Goal: Task Accomplishment & Management: Manage account settings

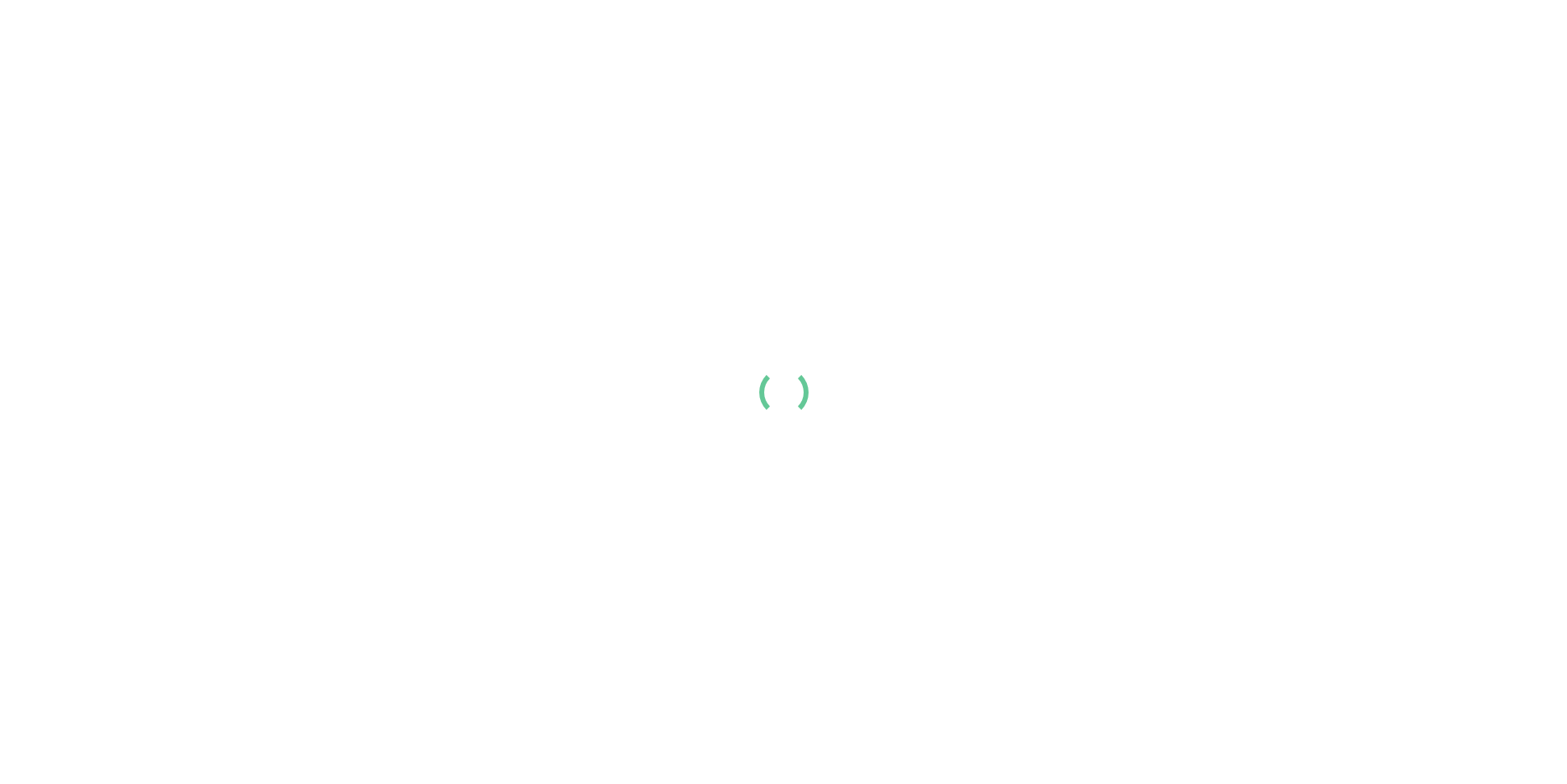
click at [713, 131] on div at bounding box center [784, 392] width 1567 height 784
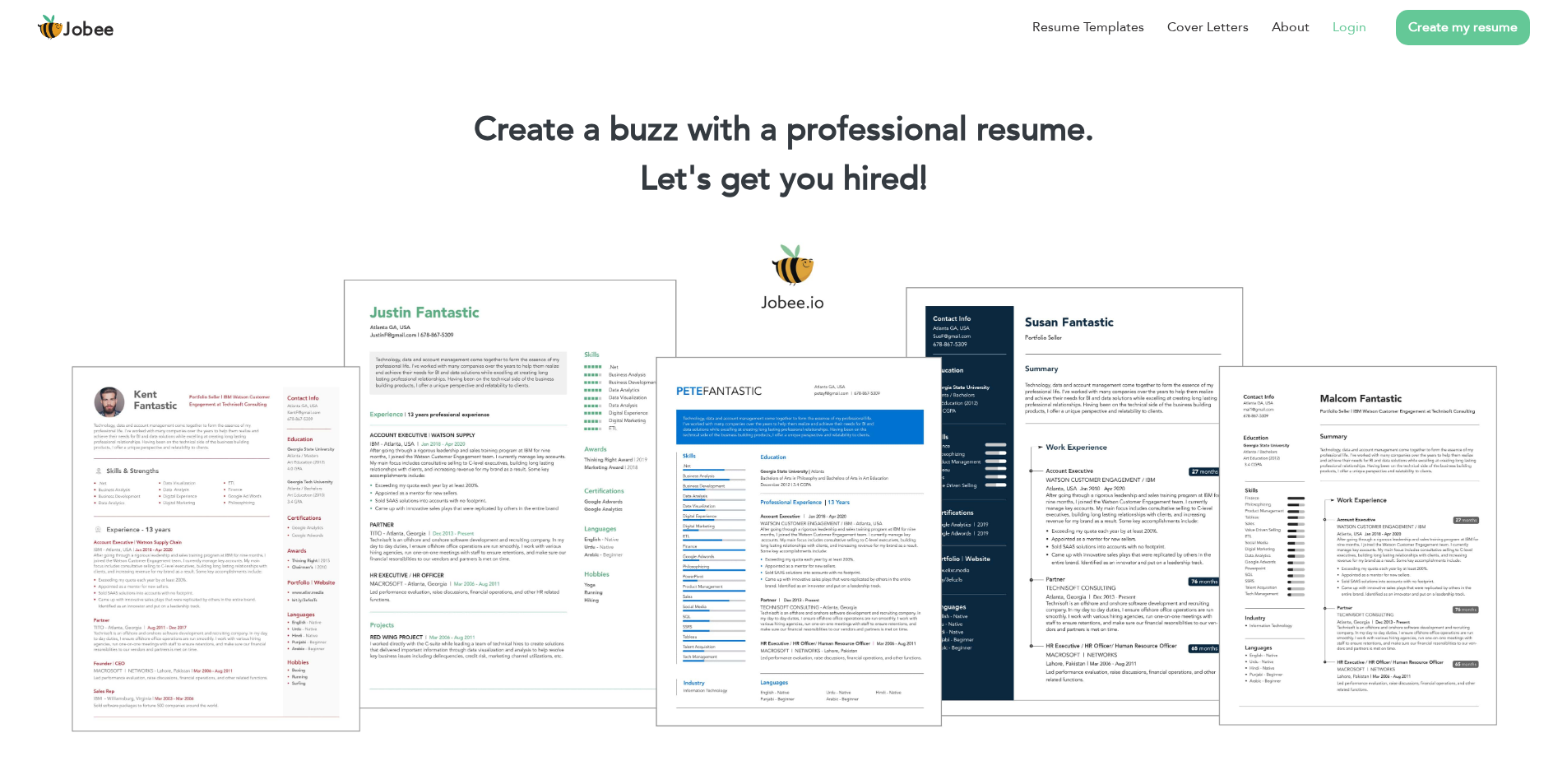
click at [1340, 25] on link "Login" at bounding box center [1350, 26] width 34 height 19
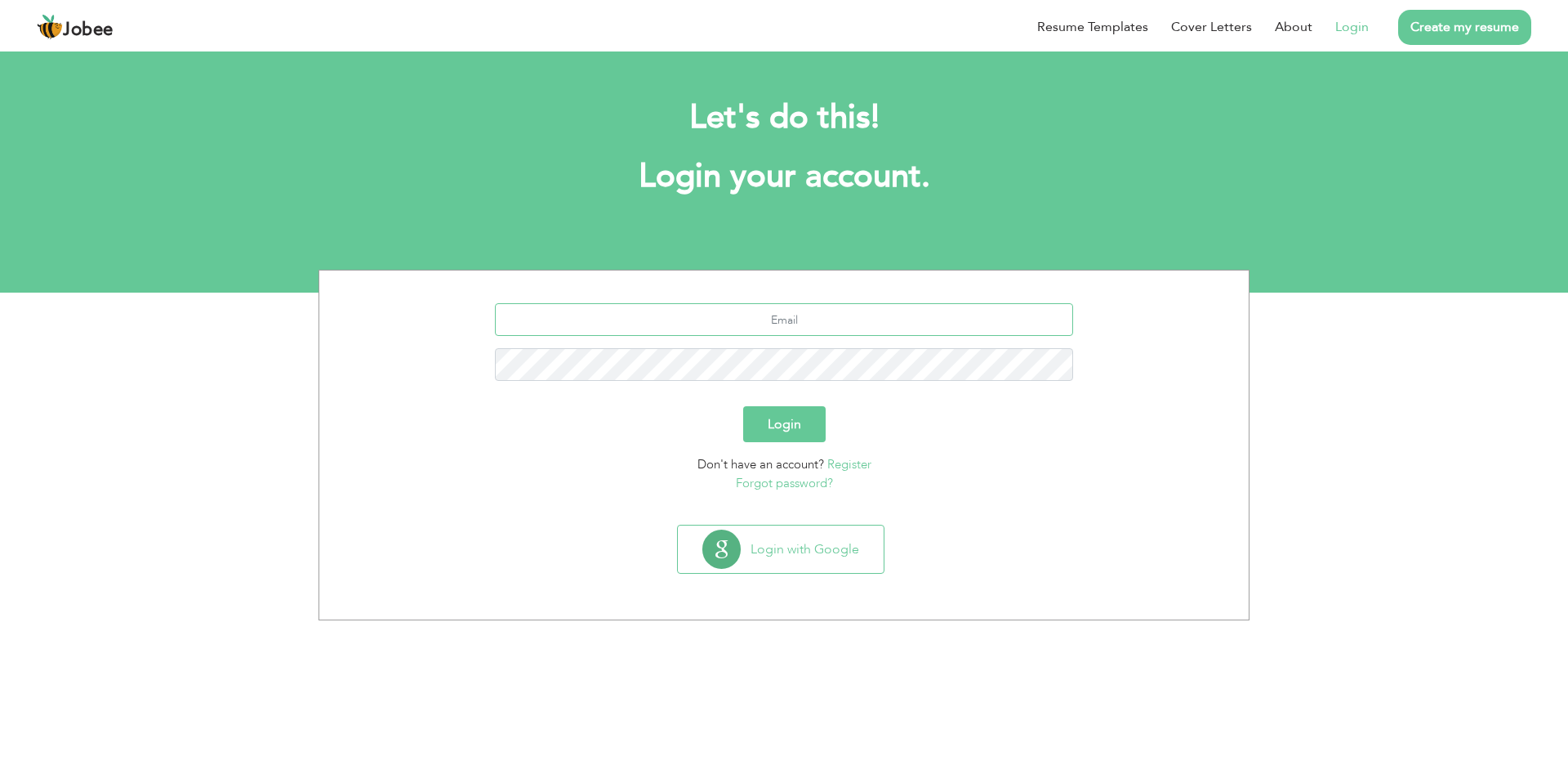
click at [984, 323] on input "text" at bounding box center [784, 319] width 579 height 33
type input "mh.ahmadfarooq@gmail.com"
click at [889, 414] on div "Login" at bounding box center [784, 424] width 905 height 36
click at [762, 433] on button "Login" at bounding box center [784, 424] width 82 height 36
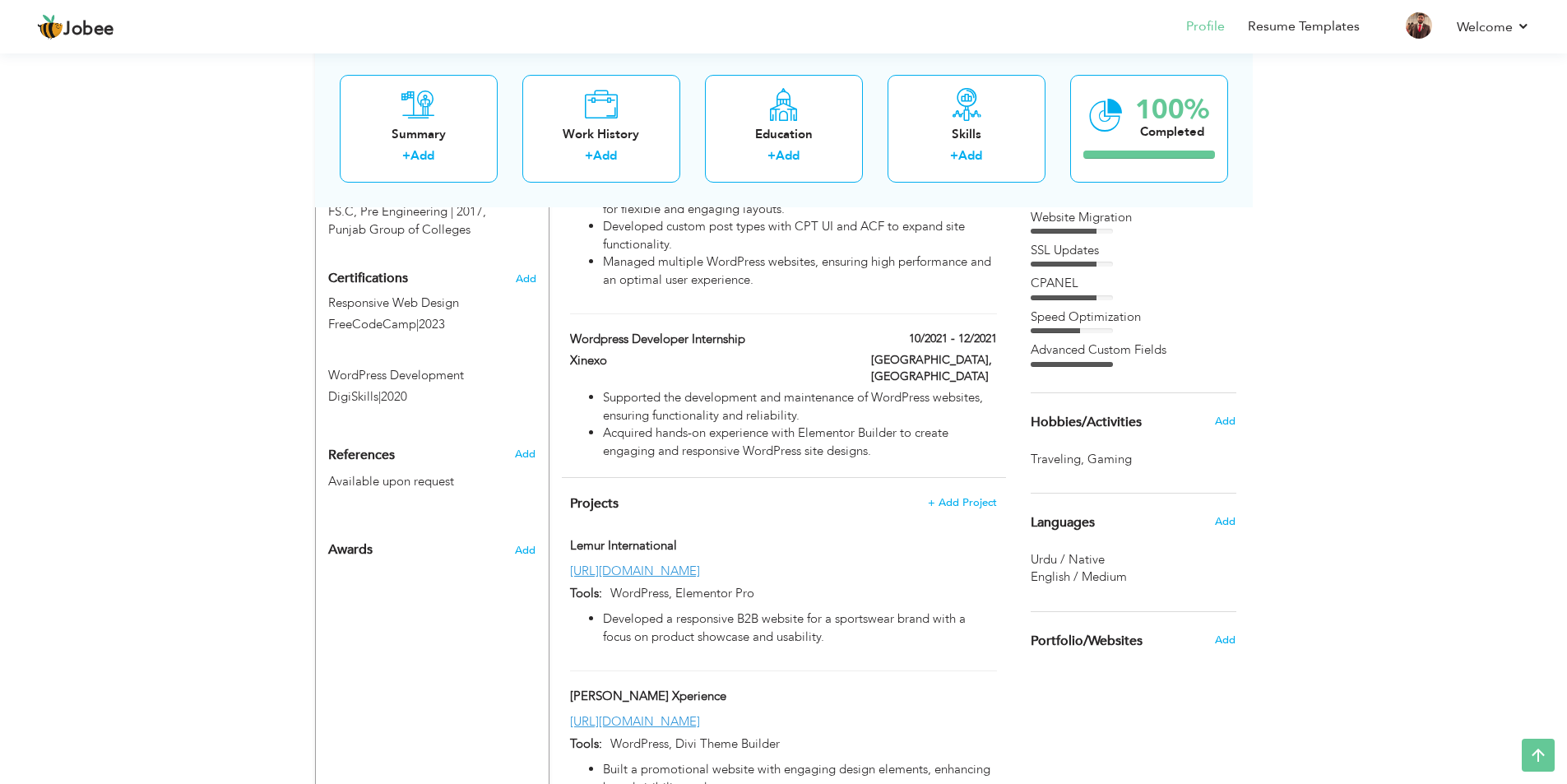
scroll to position [576, 0]
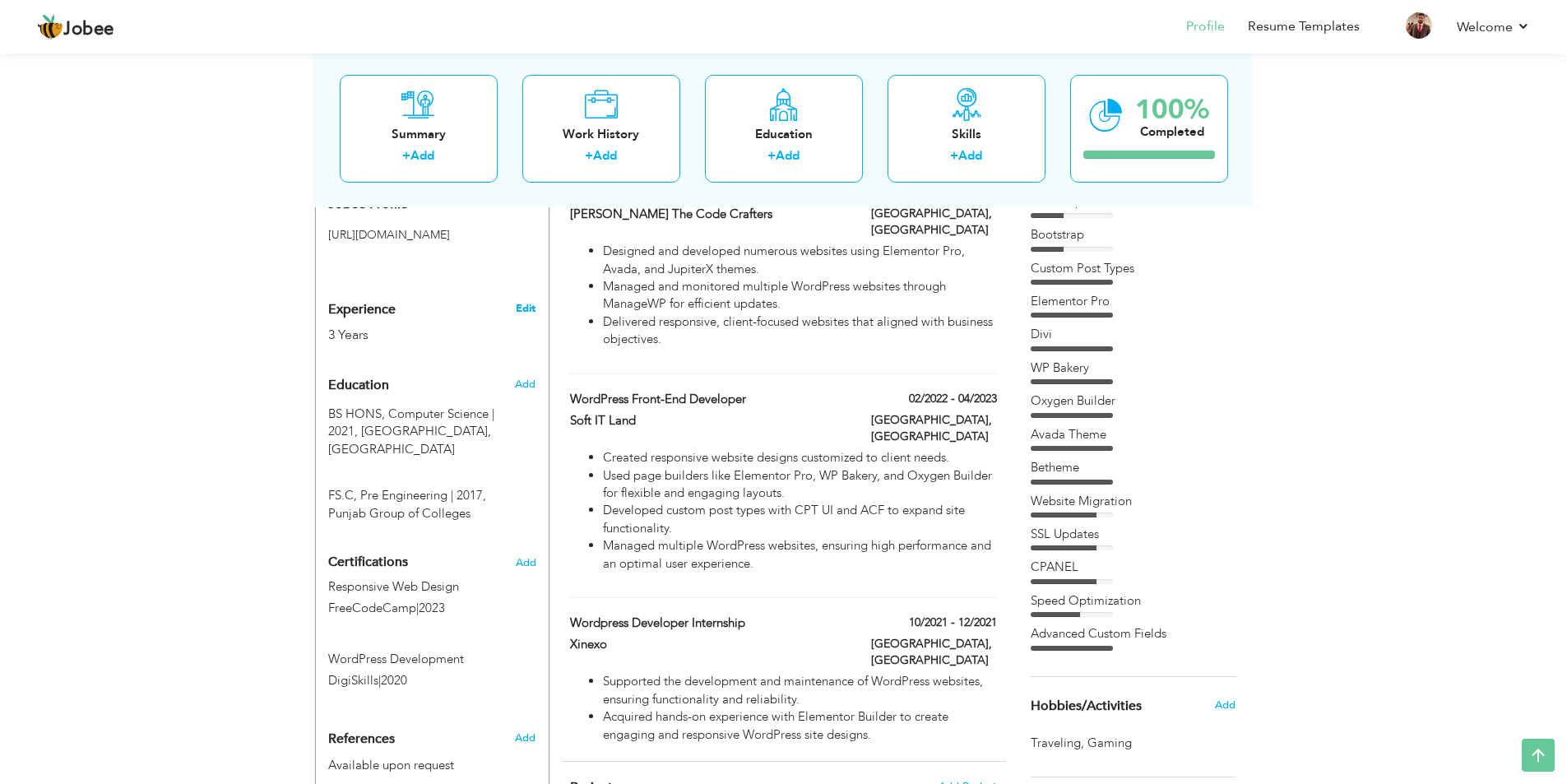
click at [533, 301] on link "Edit" at bounding box center [525, 309] width 19 height 15
type input "Ahmad"
type input "Farooq"
type input "+92 323 5336776"
select select "number:166"
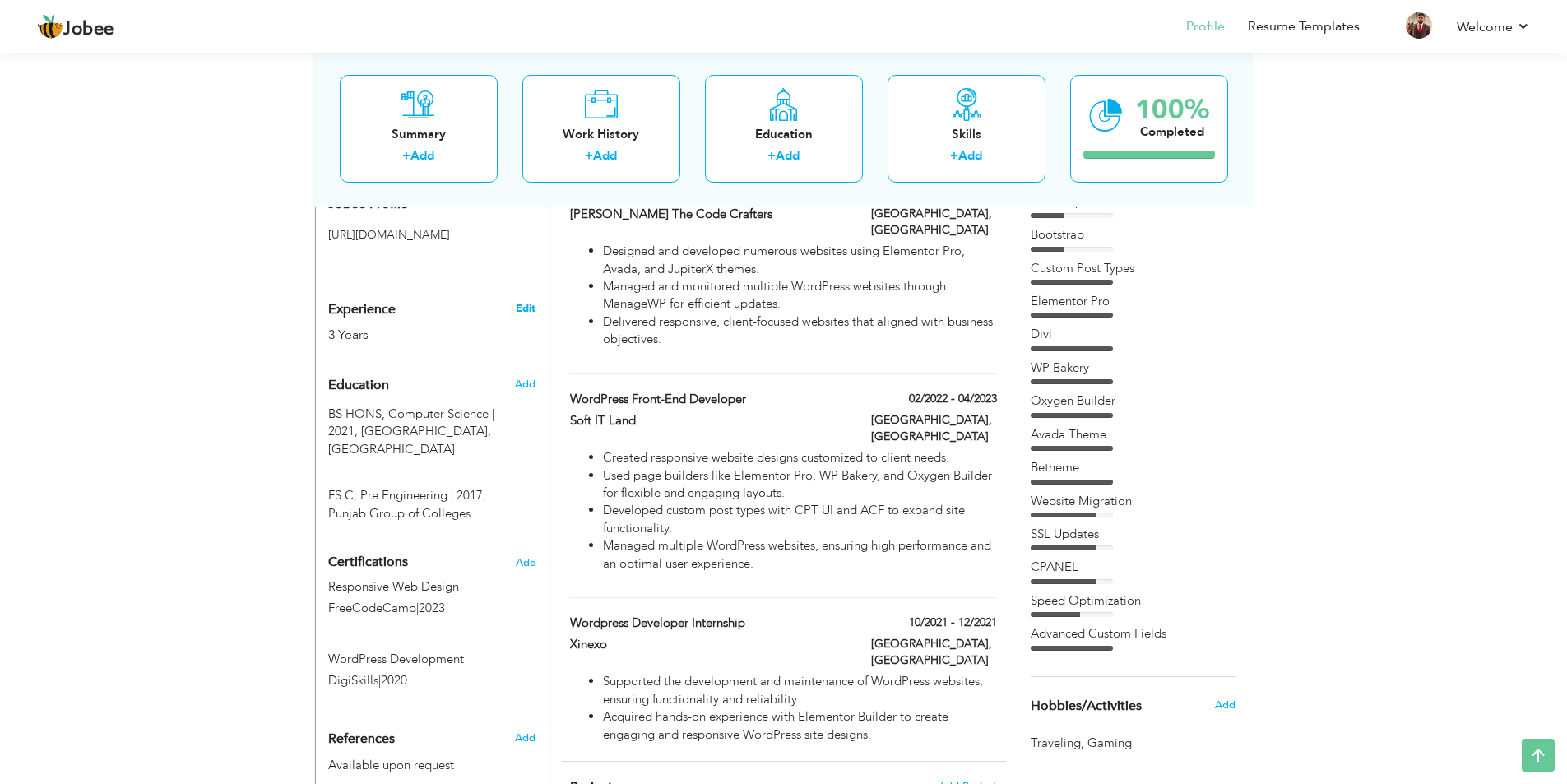
type input "Lahore"
select select "number:5"
type input "The United Software & Technologies International"
type input "WordPress Developer"
type input "https://www.linkedin.com/in/ahmad-farooq031/"
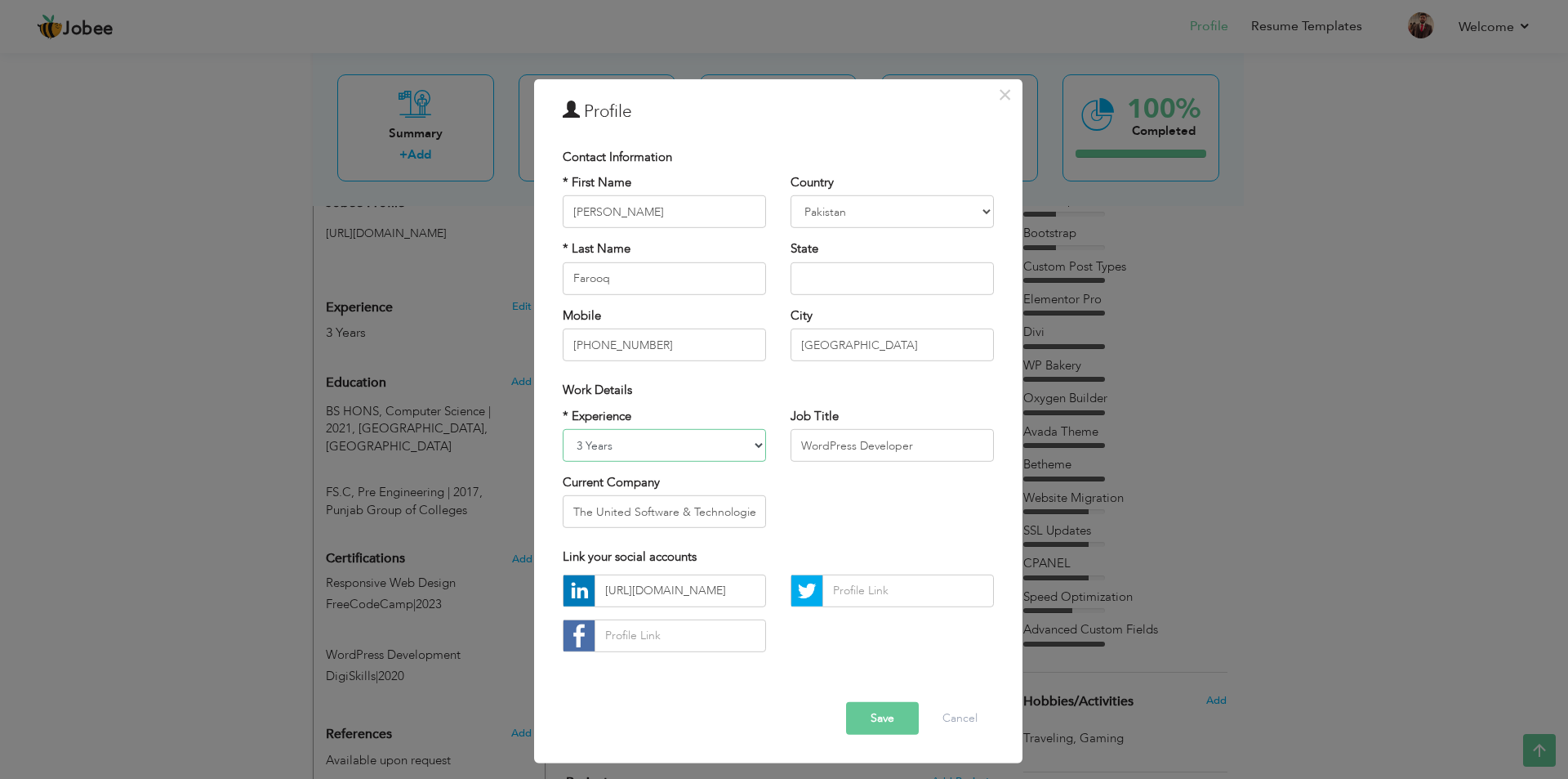
click at [577, 440] on select "Entry Level Less than 1 Year 1 Year 2 Years 3 Years 4 Years 5 Years 6 Years 7 Y…" at bounding box center [664, 445] width 203 height 33
select select "number:6"
click at [563, 429] on select "Entry Level Less than 1 Year 1 Year 2 Years 3 Years 4 Years 5 Years 6 Years 7 Y…" at bounding box center [664, 445] width 203 height 33
click at [908, 724] on button "Save" at bounding box center [882, 718] width 73 height 33
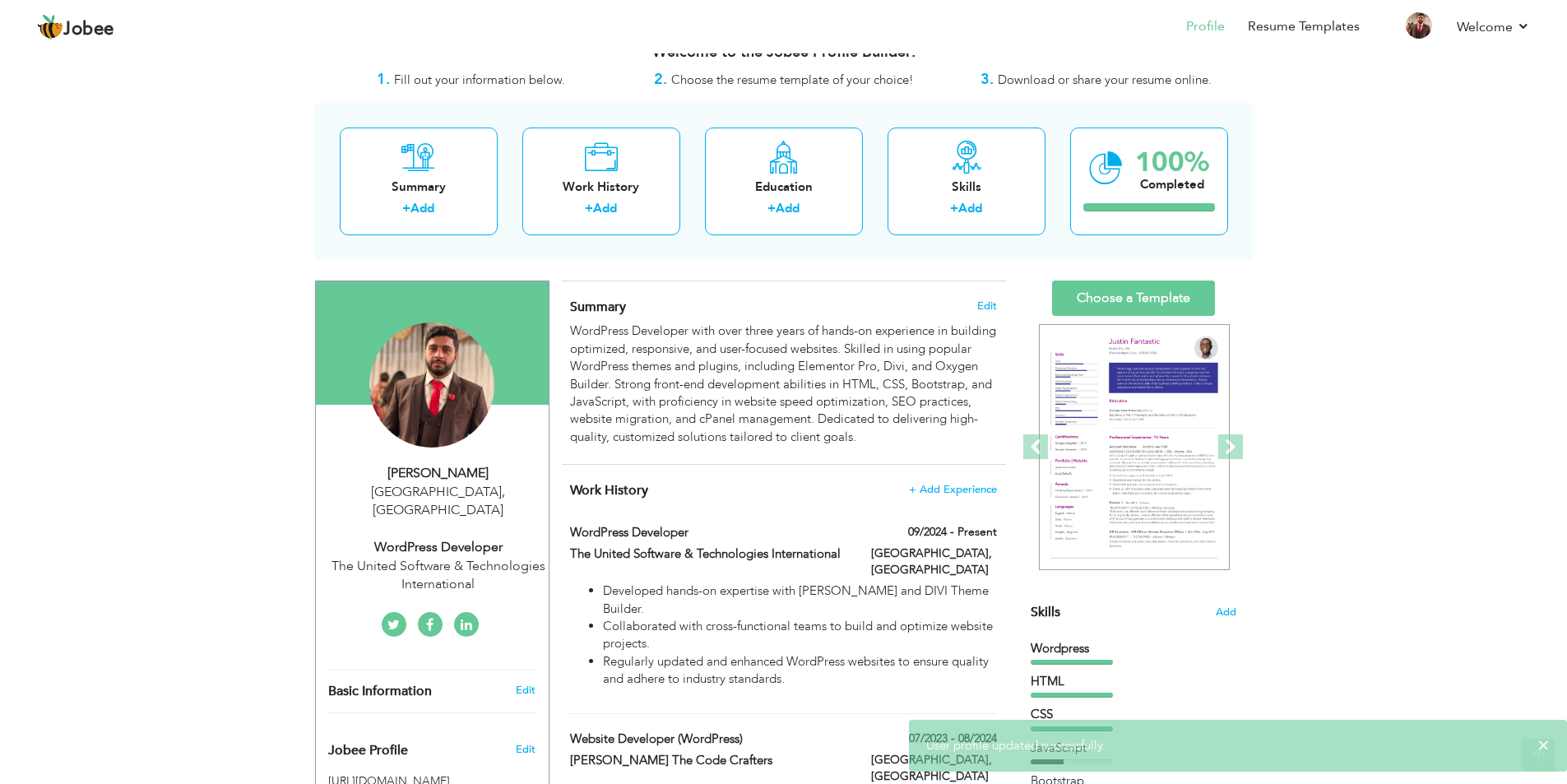
scroll to position [0, 0]
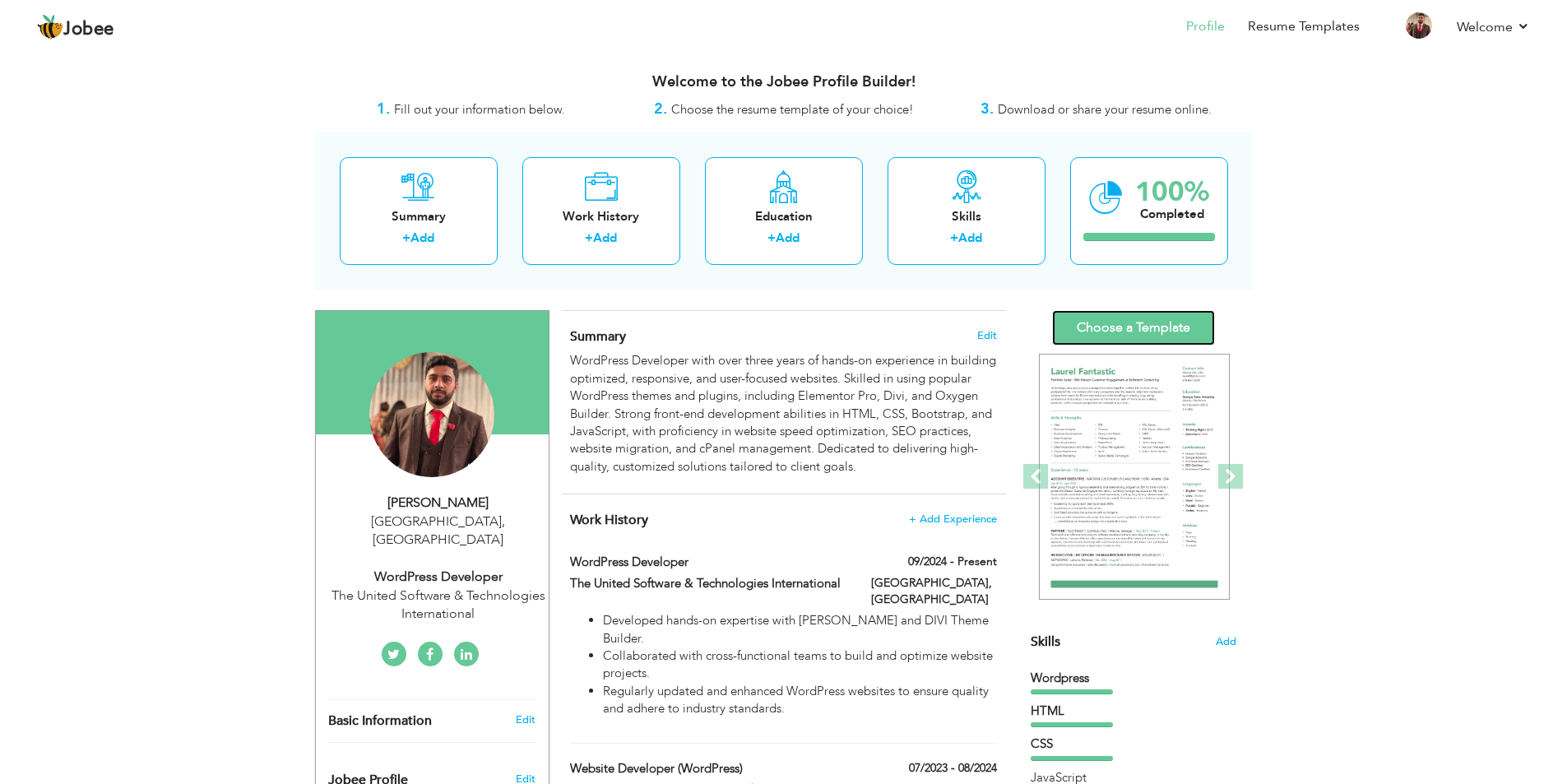
click at [1149, 321] on link "Choose a Template" at bounding box center [1134, 328] width 163 height 36
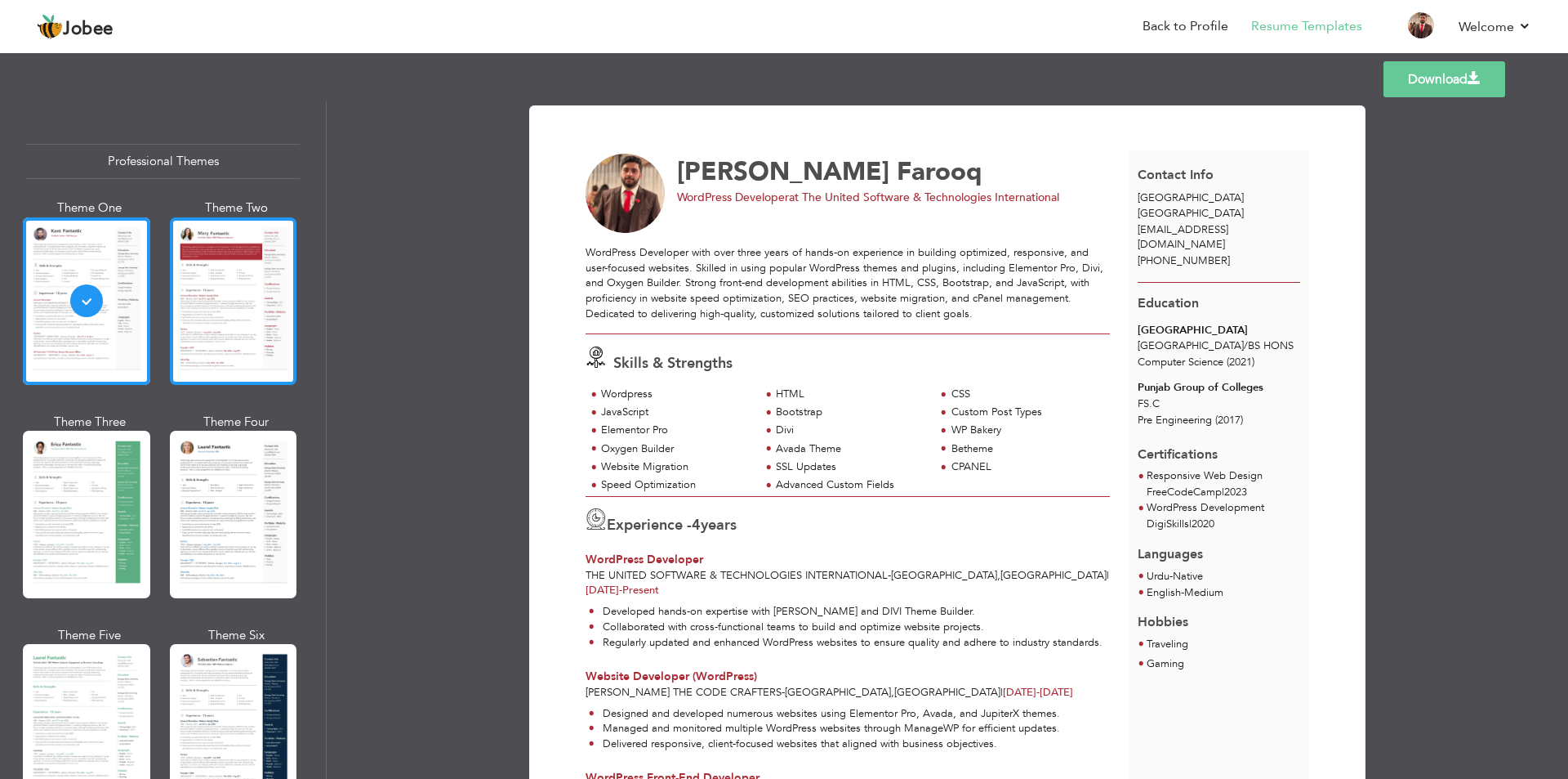
click at [218, 302] on div at bounding box center [233, 301] width 128 height 167
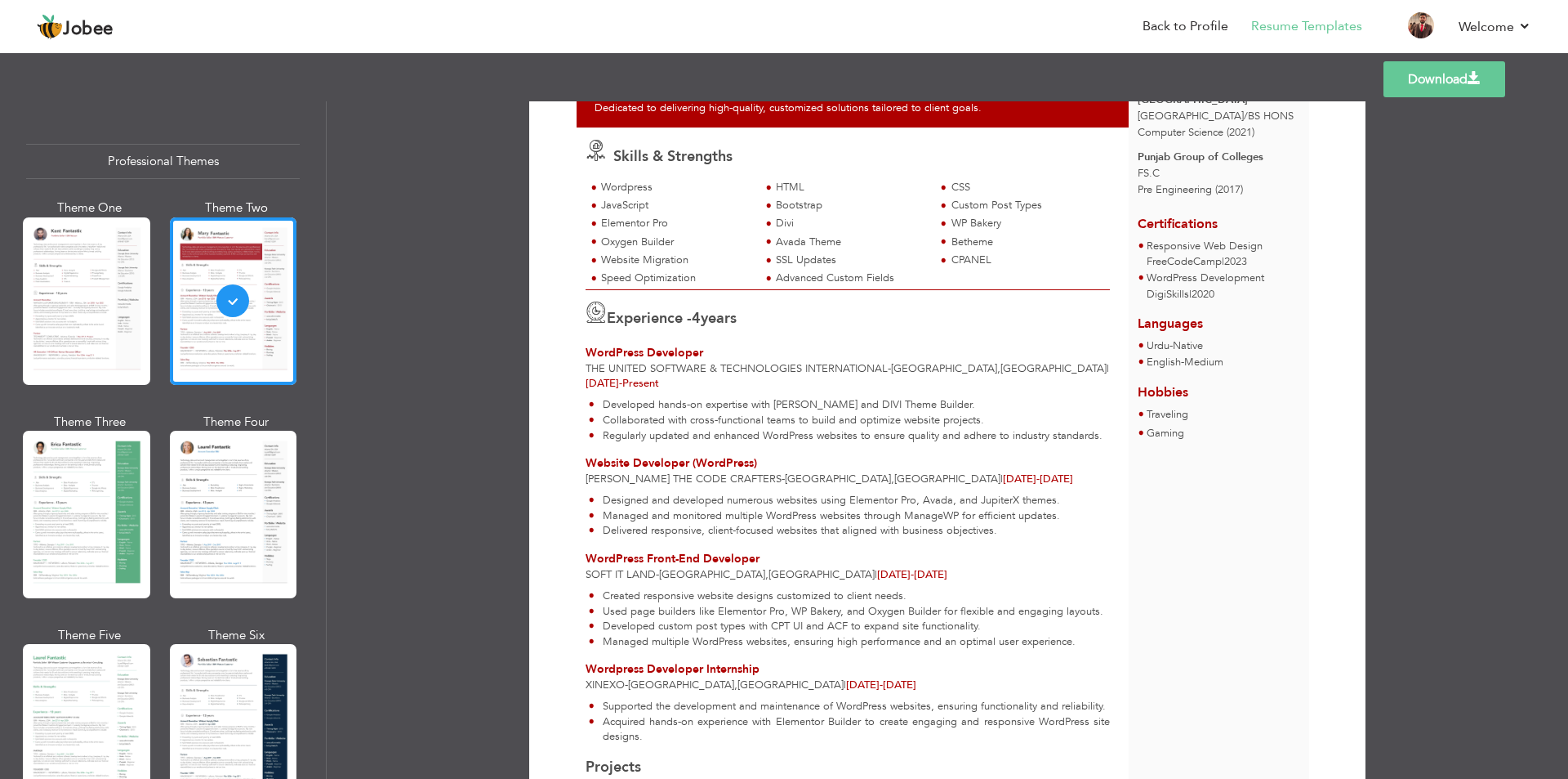
scroll to position [245, 0]
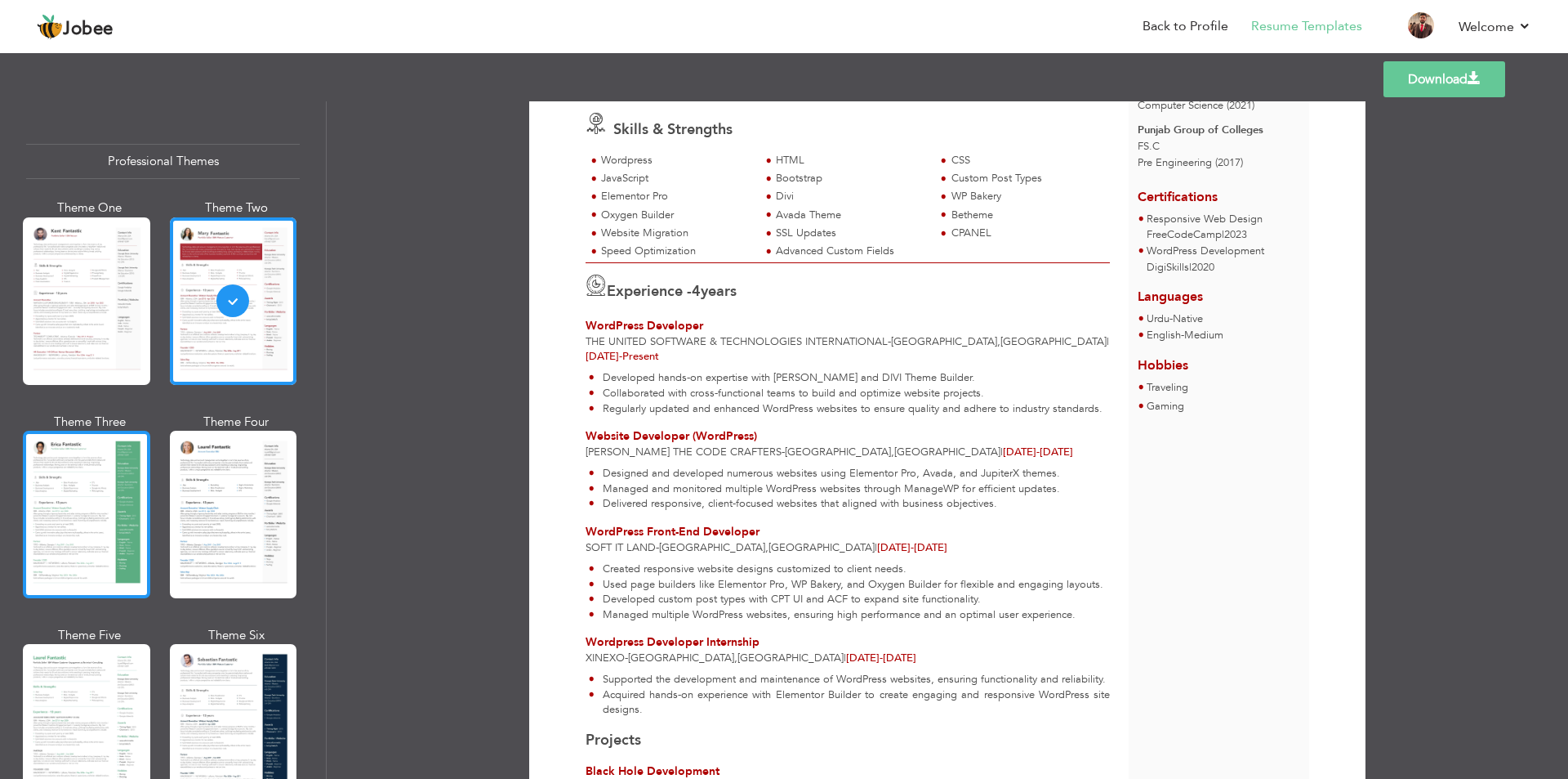
click at [87, 534] on div at bounding box center [87, 513] width 128 height 167
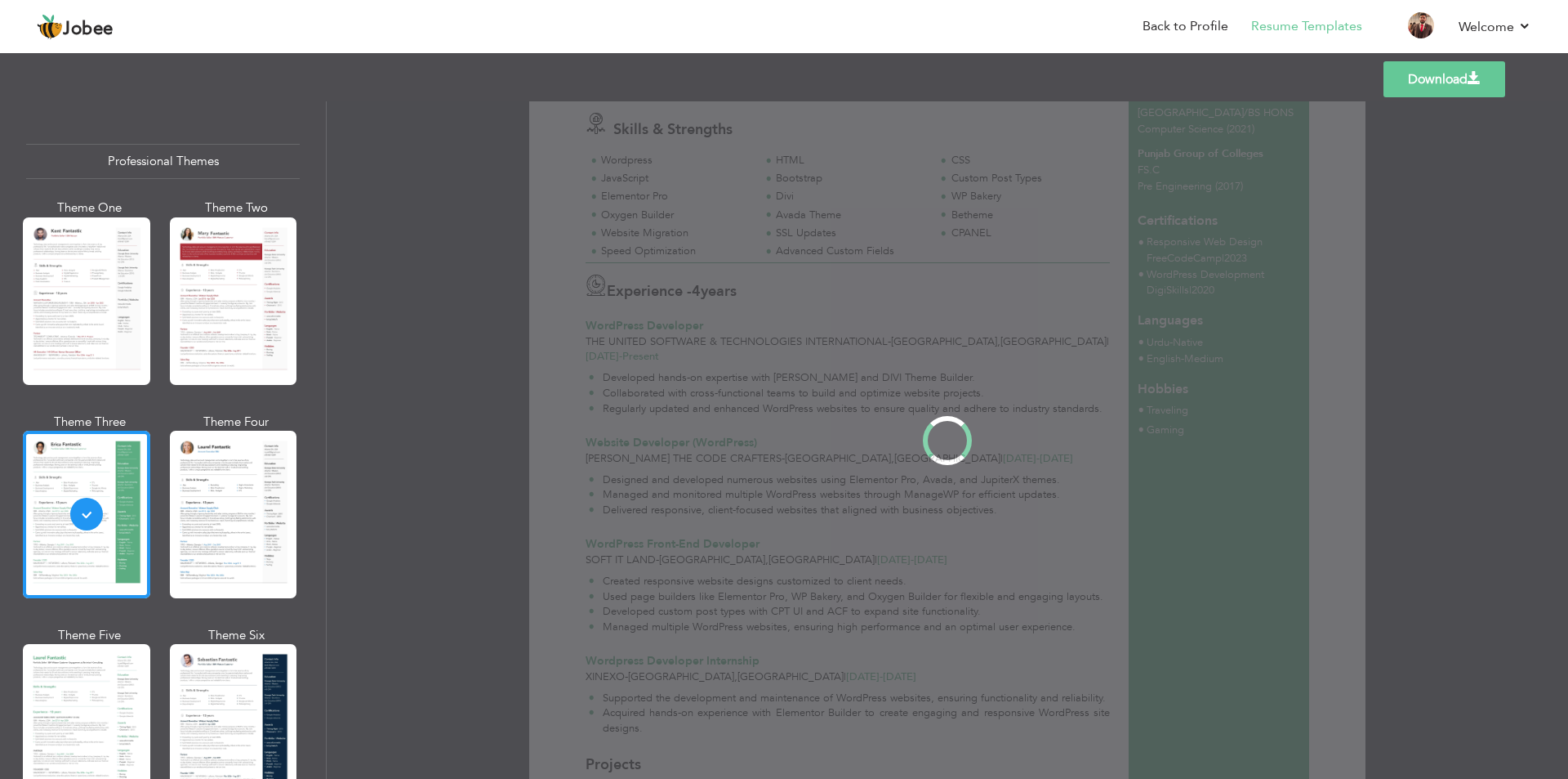
scroll to position [0, 0]
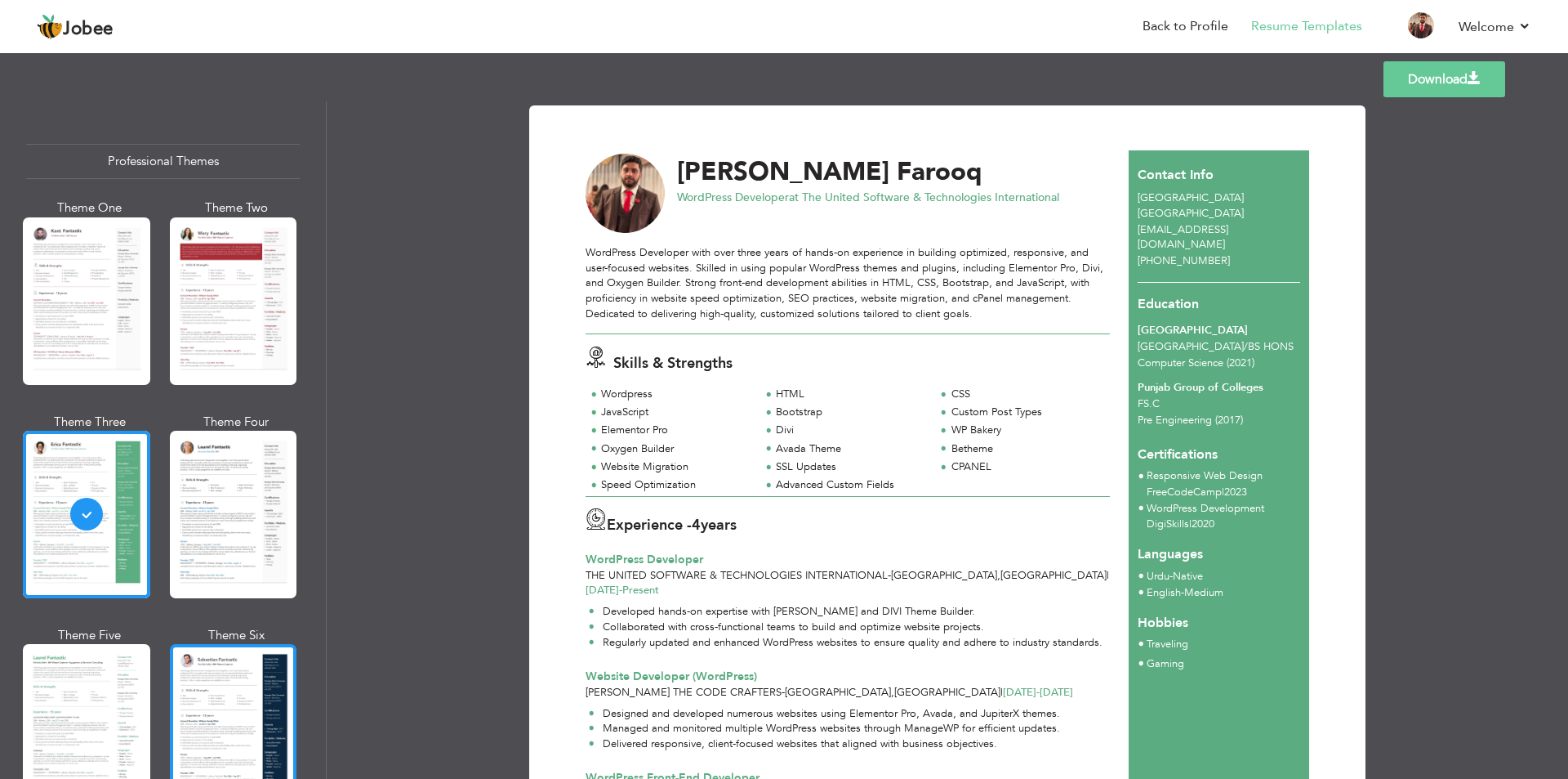
click at [216, 703] on div at bounding box center [233, 727] width 128 height 167
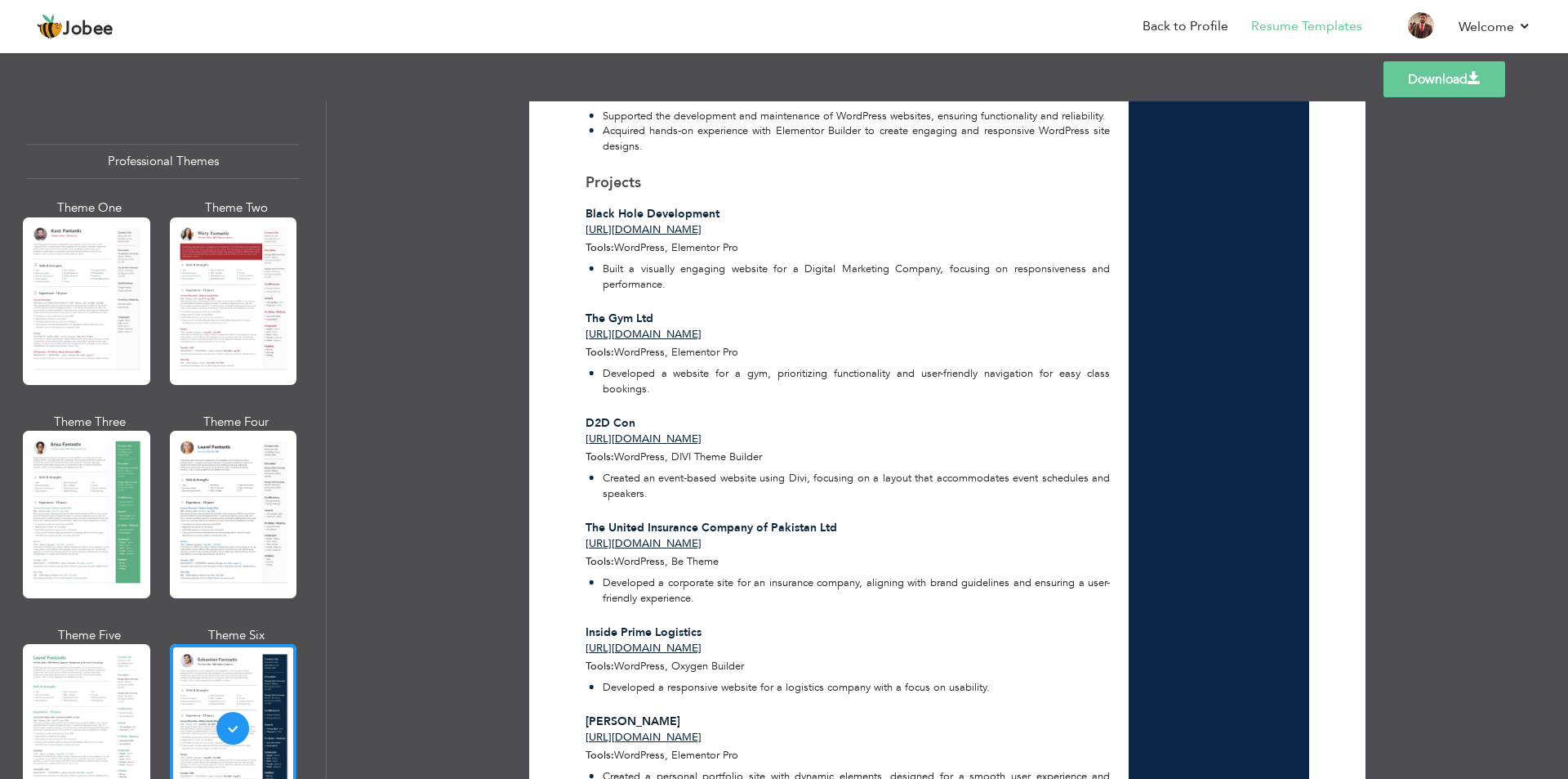
scroll to position [636, 0]
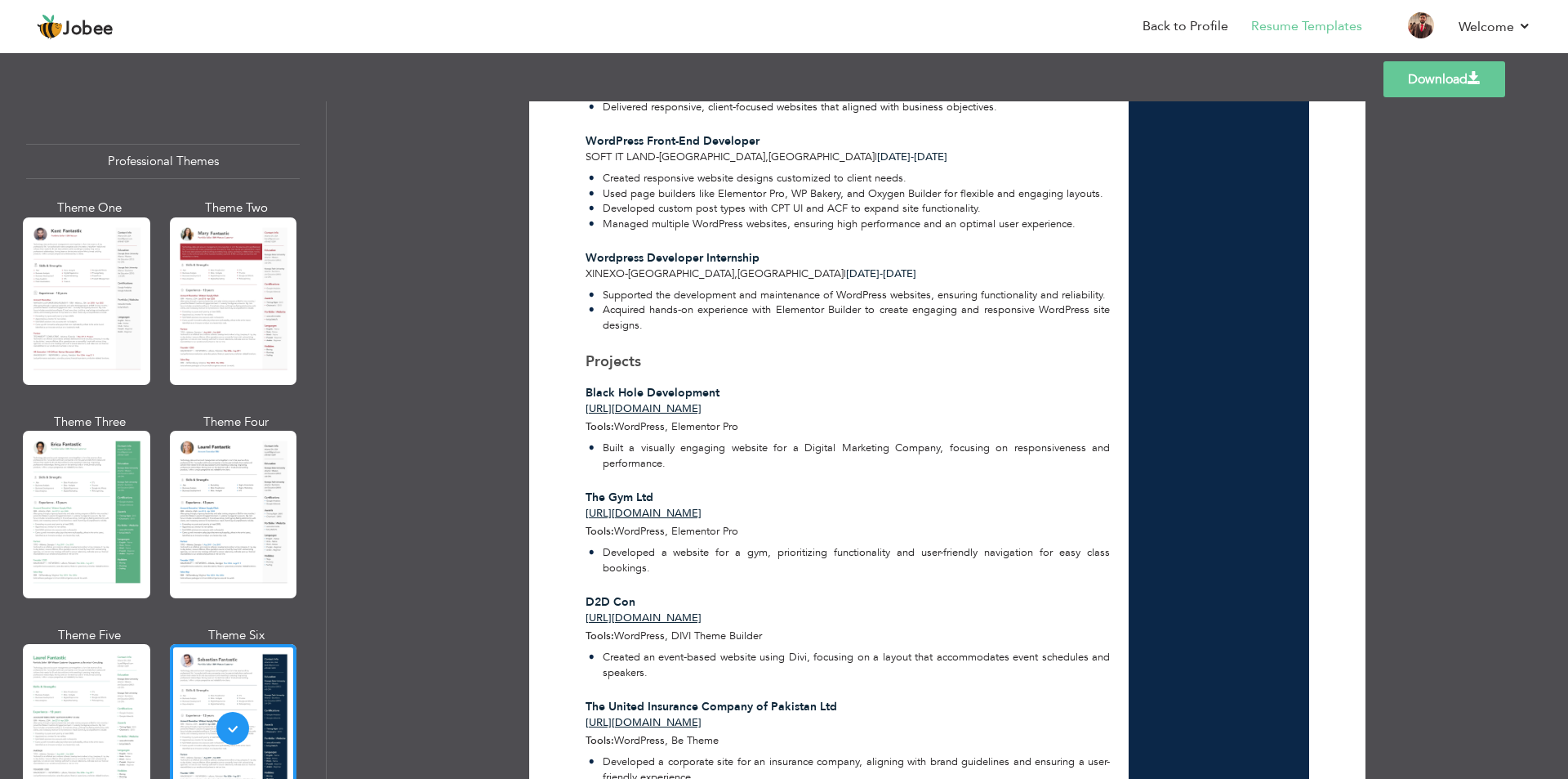
click at [1429, 82] on link "Download" at bounding box center [1444, 79] width 122 height 36
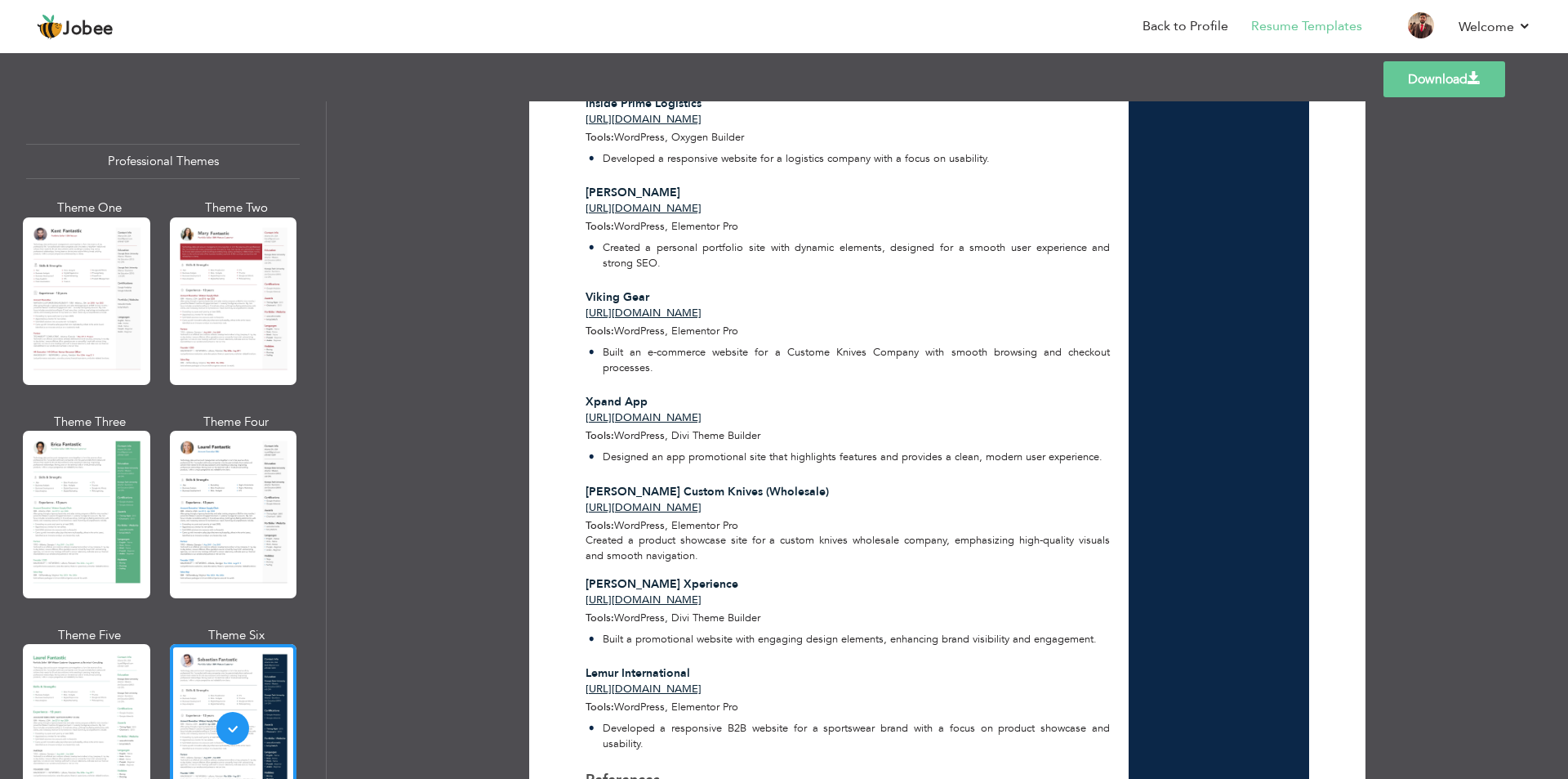
scroll to position [1454, 0]
